Goal: Find specific fact: Find specific fact

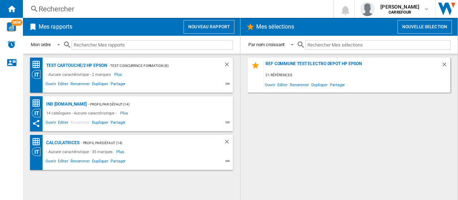
click at [71, 8] on div "Rechercher" at bounding box center [177, 9] width 276 height 10
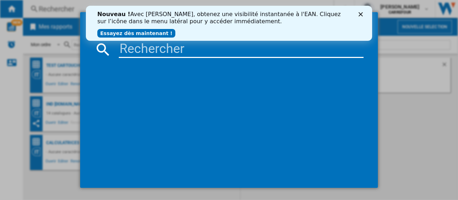
click at [171, 50] on input at bounding box center [241, 49] width 245 height 17
paste input "3016661154928"
type input "3016661154928"
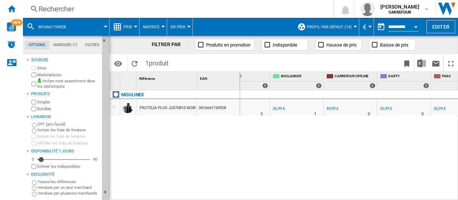
scroll to position [0, 233]
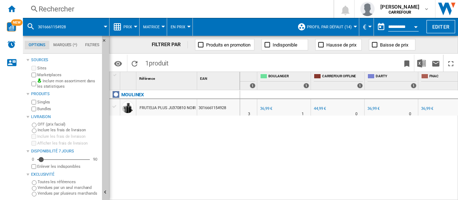
click at [428, 109] on div "36,99 €" at bounding box center [427, 108] width 12 height 5
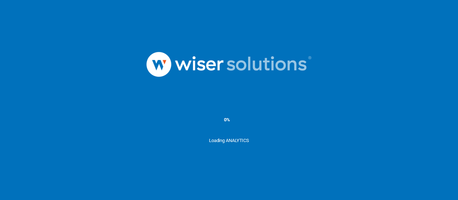
click at [235, 96] on img at bounding box center [229, 64] width 215 height 74
click at [157, 70] on img at bounding box center [229, 64] width 215 height 74
click at [157, 67] on img at bounding box center [229, 64] width 215 height 74
click at [159, 64] on img at bounding box center [229, 64] width 215 height 74
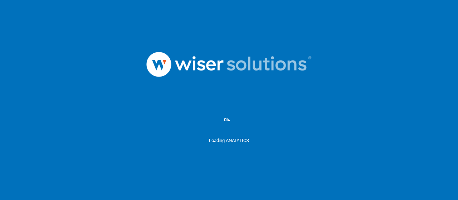
click at [271, 72] on img at bounding box center [229, 64] width 215 height 74
